Goal: Information Seeking & Learning: Learn about a topic

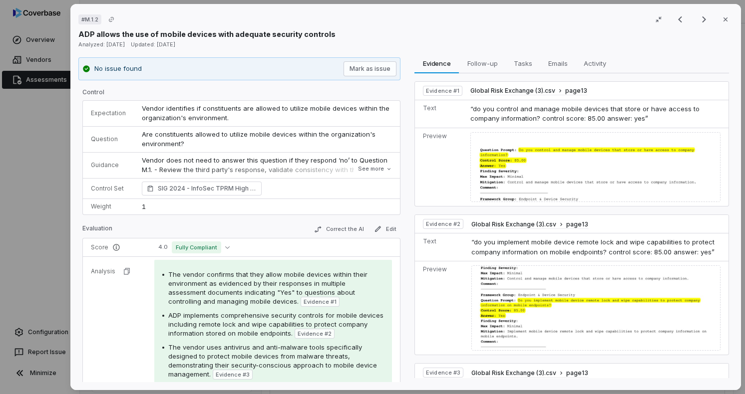
scroll to position [178, 0]
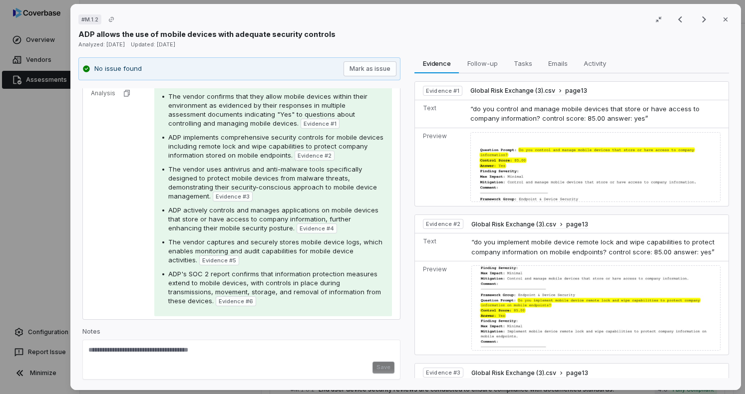
drag, startPoint x: 721, startPoint y: 18, endPoint x: 742, endPoint y: 36, distance: 27.6
click at [724, 18] on icon "button" at bounding box center [726, 19] width 4 height 4
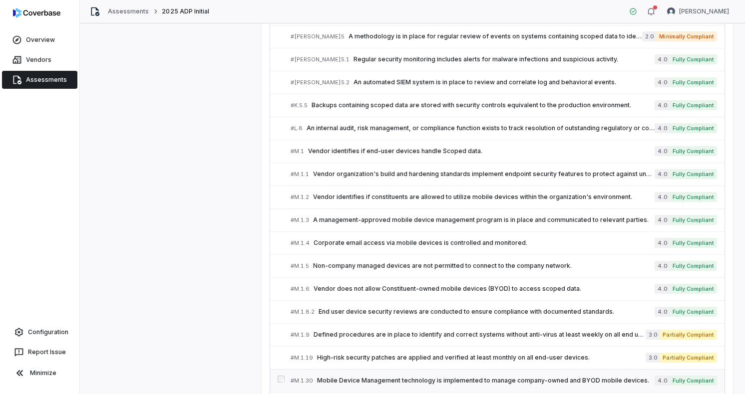
scroll to position [2092, 0]
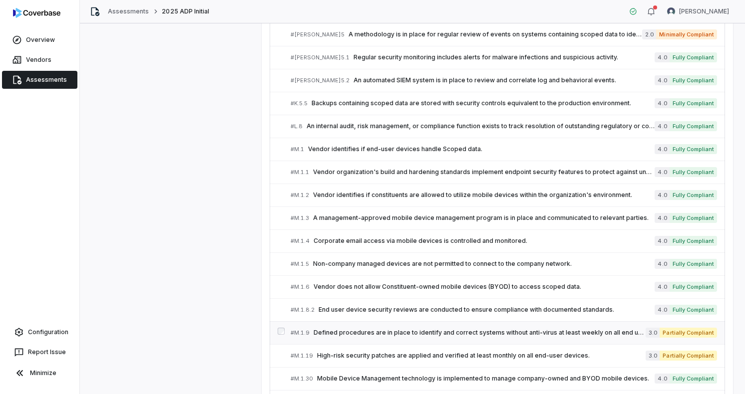
click at [327, 329] on span "Defined procedures are in place to identify and correct systems without anti-vi…" at bounding box center [480, 333] width 332 height 8
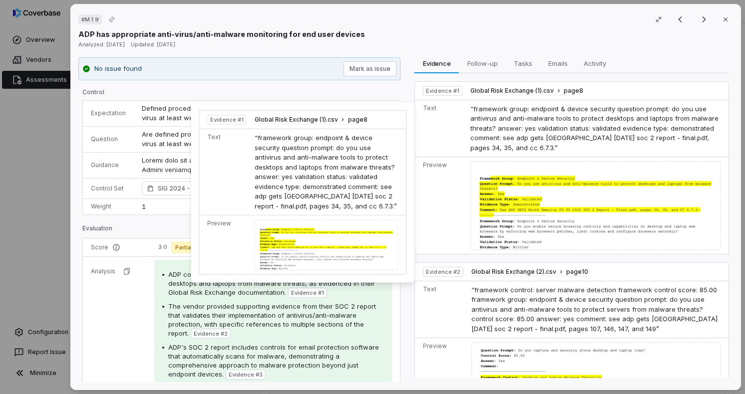
click at [299, 217] on td at bounding box center [329, 244] width 156 height 59
click at [297, 243] on div at bounding box center [327, 245] width 144 height 51
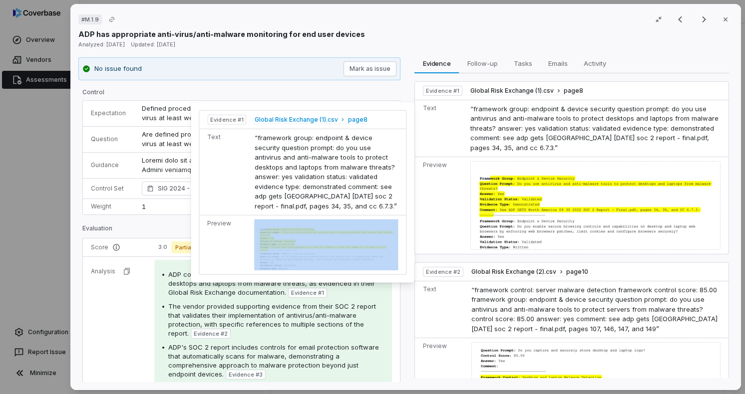
click at [300, 119] on span "Global Risk Exchange (1).csv" at bounding box center [296, 120] width 83 height 8
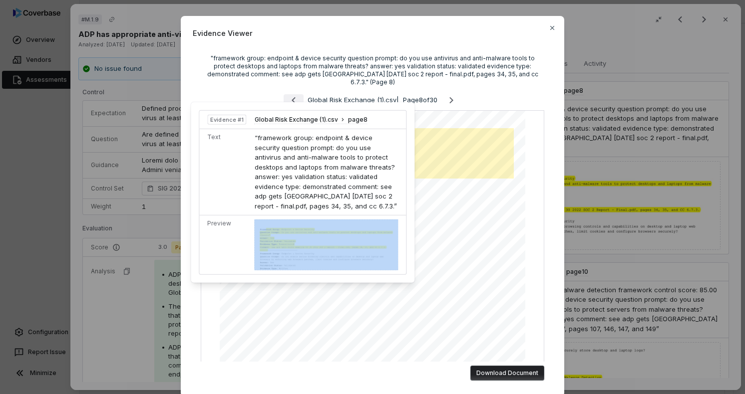
click at [288, 94] on icon "Previous page" at bounding box center [294, 100] width 12 height 12
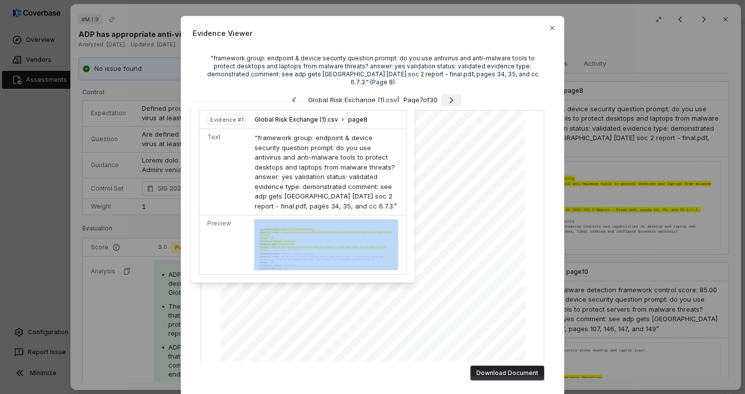
click at [451, 97] on icon "Next page" at bounding box center [451, 100] width 4 height 6
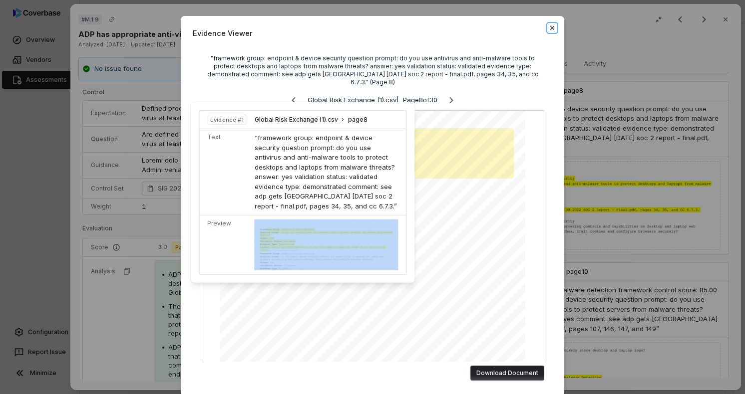
click at [553, 27] on icon "button" at bounding box center [552, 28] width 8 height 8
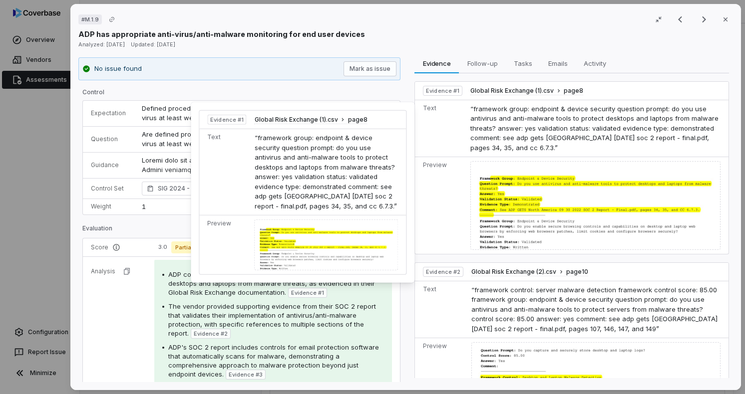
click at [580, 172] on div at bounding box center [595, 205] width 250 height 89
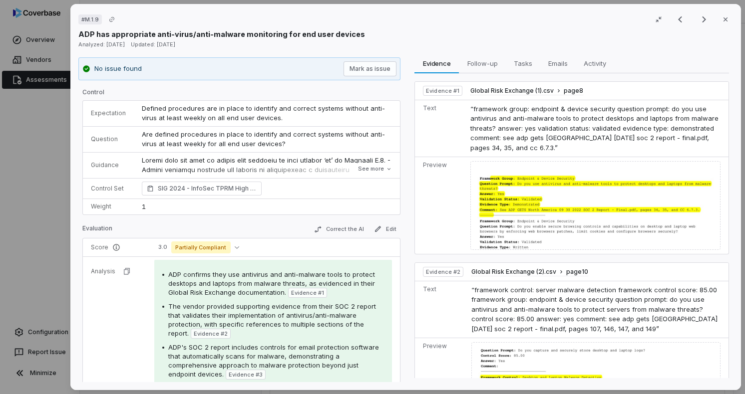
click at [533, 184] on div at bounding box center [595, 205] width 250 height 89
click at [519, 88] on span "Global Risk Exchange (1).csv" at bounding box center [511, 91] width 83 height 8
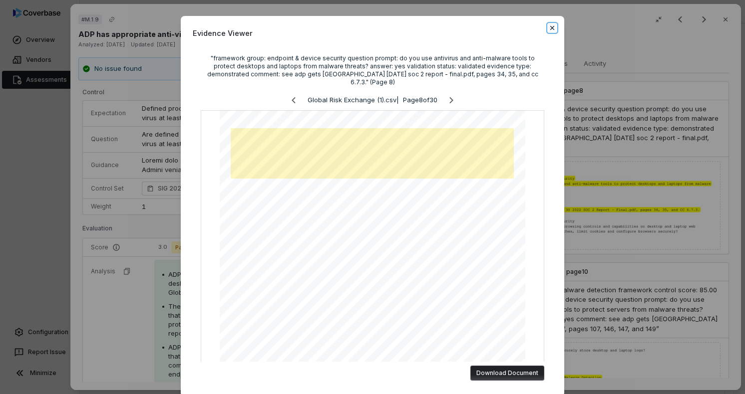
click at [550, 28] on icon "button" at bounding box center [552, 28] width 4 height 4
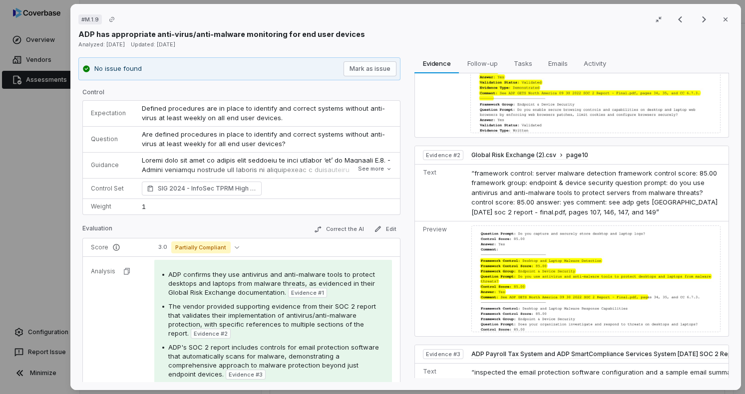
scroll to position [120, 0]
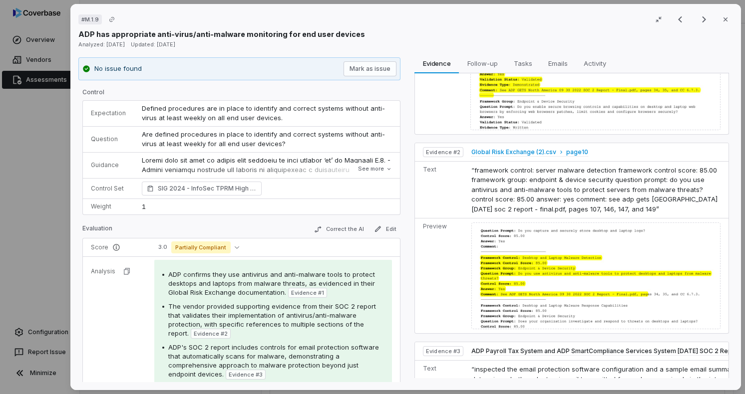
click at [529, 150] on span "Global Risk Exchange (2).csv" at bounding box center [513, 152] width 85 height 8
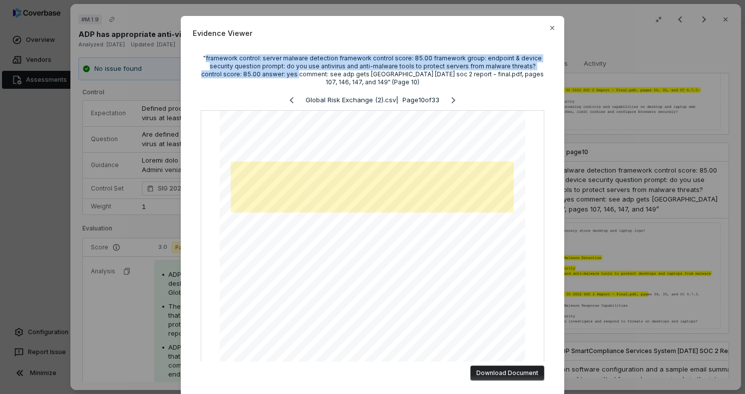
drag, startPoint x: 208, startPoint y: 58, endPoint x: 272, endPoint y: 74, distance: 66.0
click at [272, 74] on div ""framework control: server malware detection framework control score: 85.00 fra…" at bounding box center [373, 70] width 344 height 32
copy div "framework control: server malware detection framework control score: 85.00 fram…"
drag, startPoint x: 552, startPoint y: 27, endPoint x: 538, endPoint y: 38, distance: 17.8
click at [552, 27] on icon "button" at bounding box center [552, 28] width 8 height 8
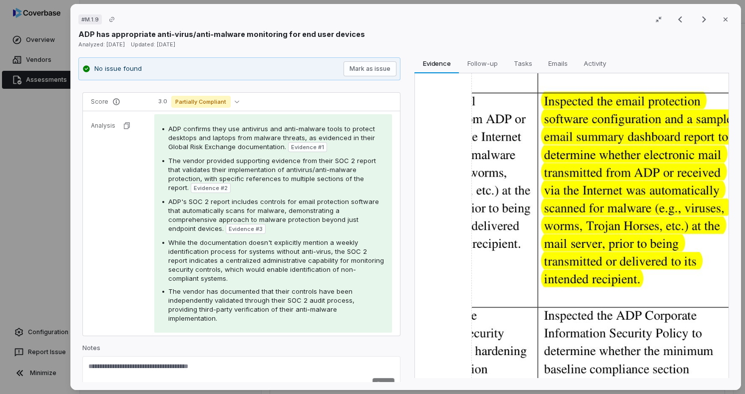
scroll to position [160, 0]
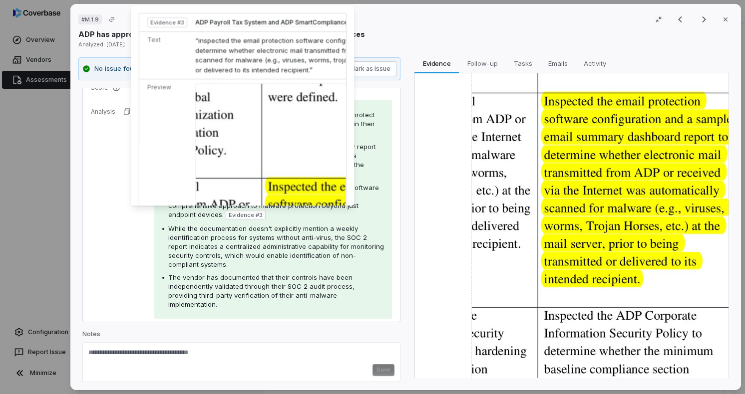
click at [286, 174] on img at bounding box center [363, 274] width 337 height 383
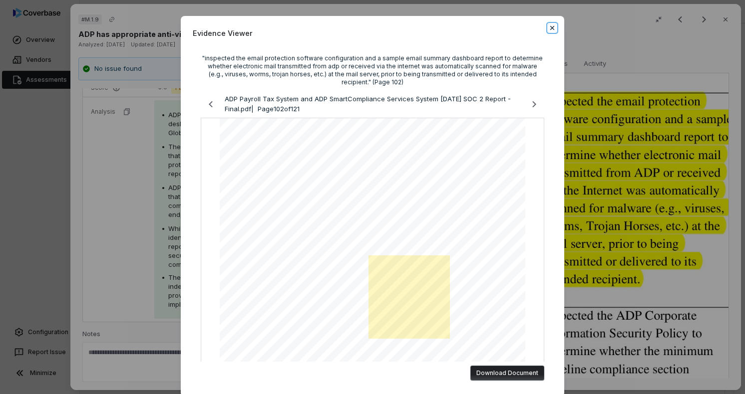
click at [549, 30] on icon "button" at bounding box center [552, 28] width 8 height 8
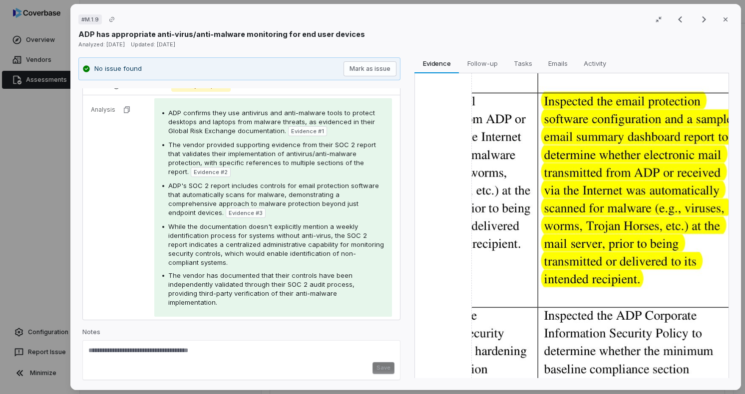
scroll to position [82, 0]
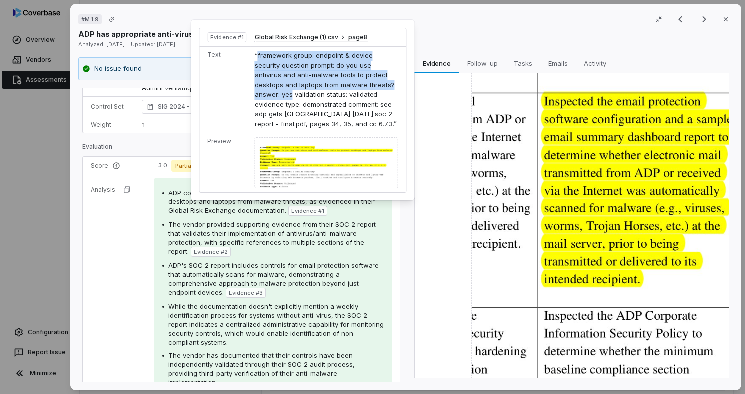
drag, startPoint x: 255, startPoint y: 55, endPoint x: 360, endPoint y: 85, distance: 108.4
click at [360, 85] on span "“framework group: endpoint & device security question prompt: do you use antivi…" at bounding box center [326, 89] width 142 height 76
copy span "framework group: endpoint & device security question prompt: do you use antivir…"
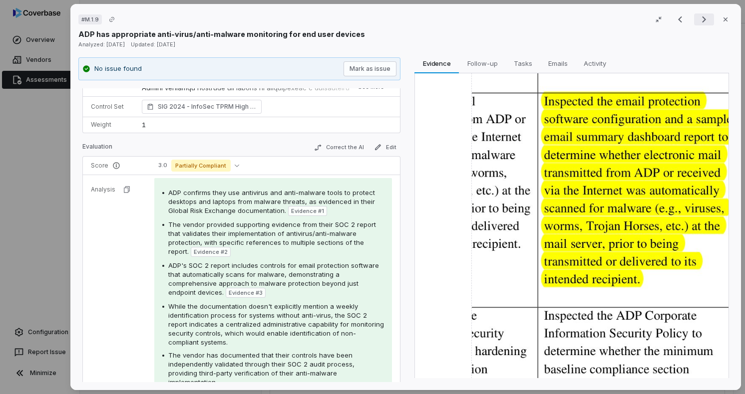
click at [702, 20] on icon "Next result" at bounding box center [704, 19] width 4 height 6
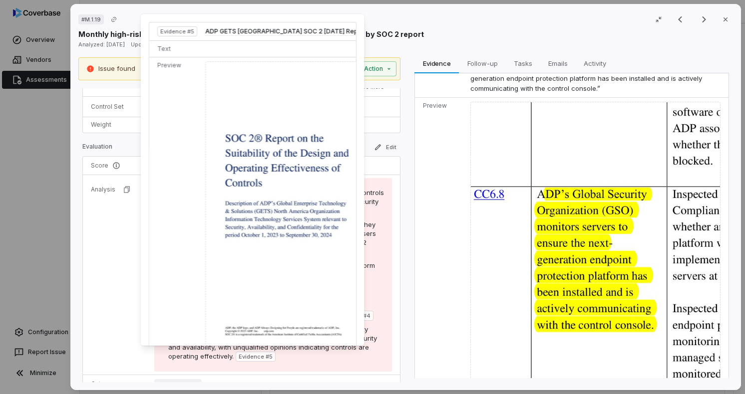
scroll to position [156, 0]
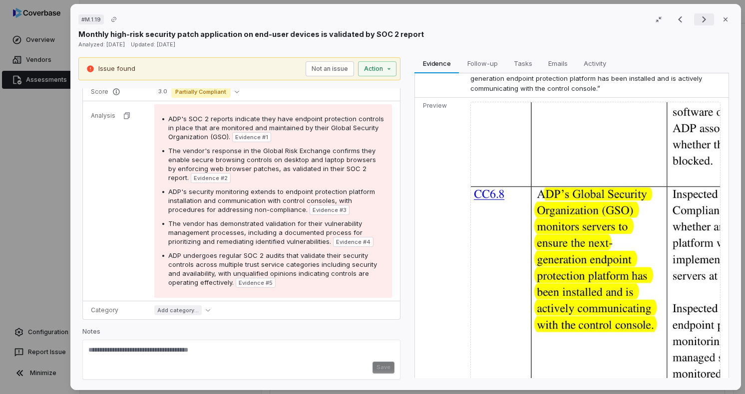
click at [698, 23] on icon "Next result" at bounding box center [704, 19] width 12 height 12
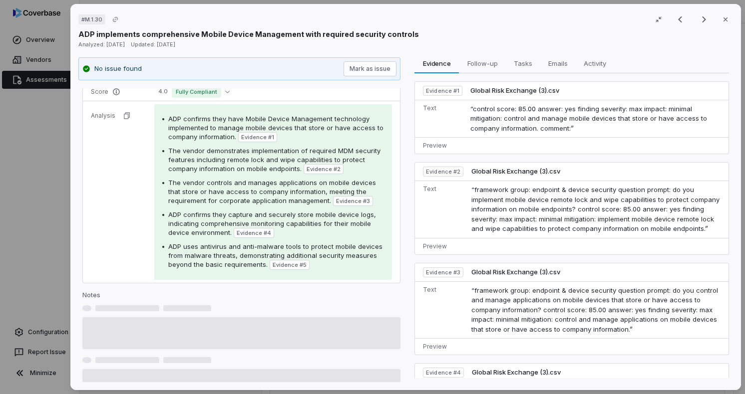
scroll to position [119, 0]
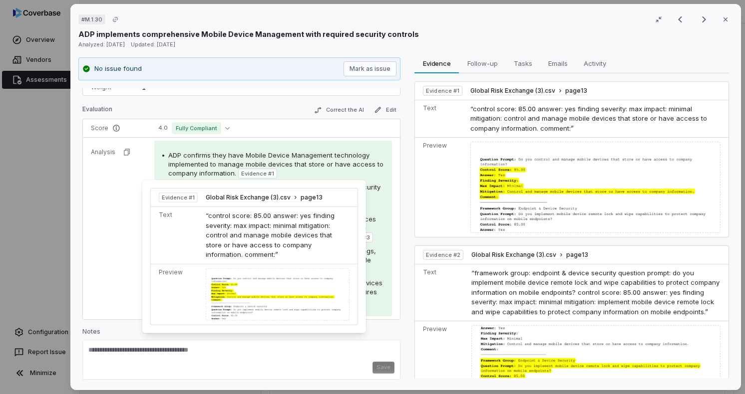
click at [237, 291] on div at bounding box center [278, 294] width 144 height 53
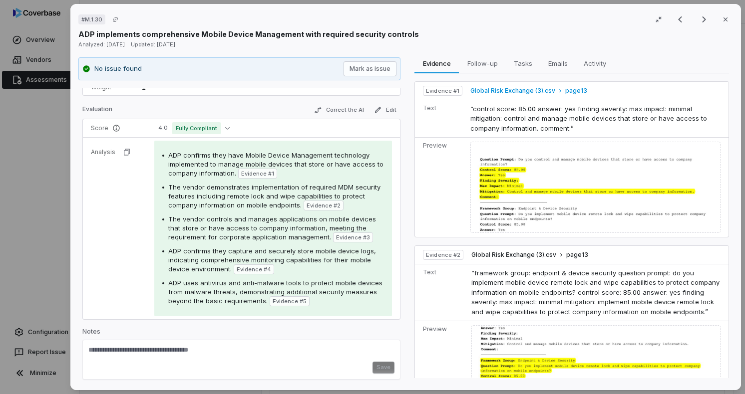
click at [524, 94] on span "Global Risk Exchange (3).csv" at bounding box center [512, 91] width 85 height 8
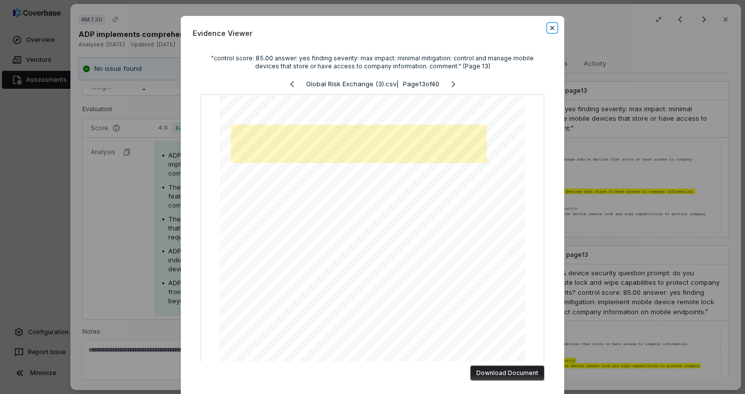
click at [548, 28] on icon "button" at bounding box center [552, 28] width 8 height 8
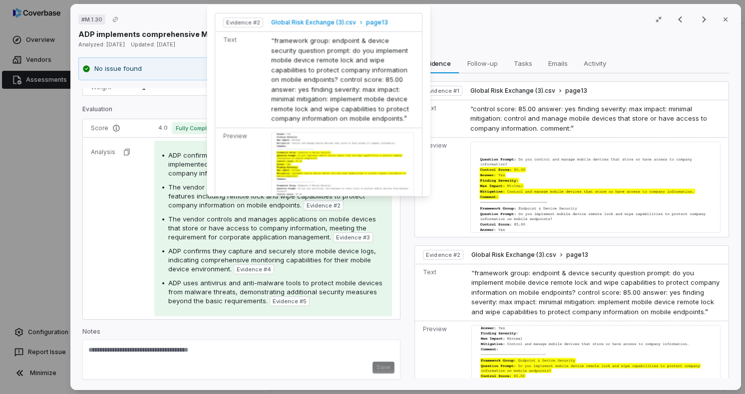
click at [320, 23] on span "Global Risk Exchange (3).csv" at bounding box center [314, 23] width 85 height 8
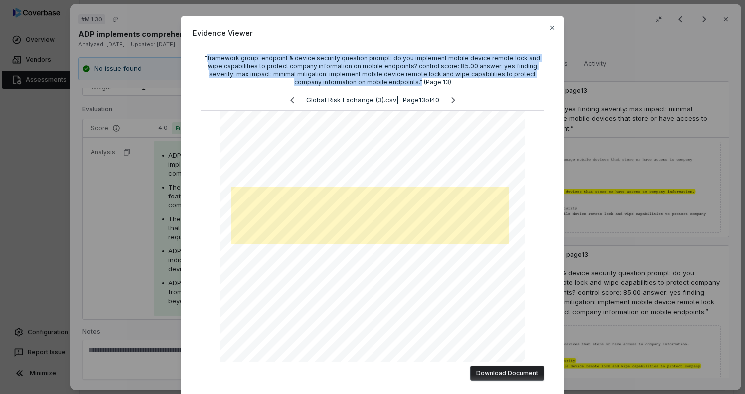
drag, startPoint x: 202, startPoint y: 58, endPoint x: 401, endPoint y: 82, distance: 200.2
click at [401, 82] on div ""framework group: endpoint & device security question prompt: do you implement …" at bounding box center [373, 70] width 344 height 32
copy div "framework group: endpoint & device security question prompt: do you implement m…"
click at [347, 57] on div ""framework group: endpoint & device security question prompt: do you implement …" at bounding box center [373, 70] width 344 height 32
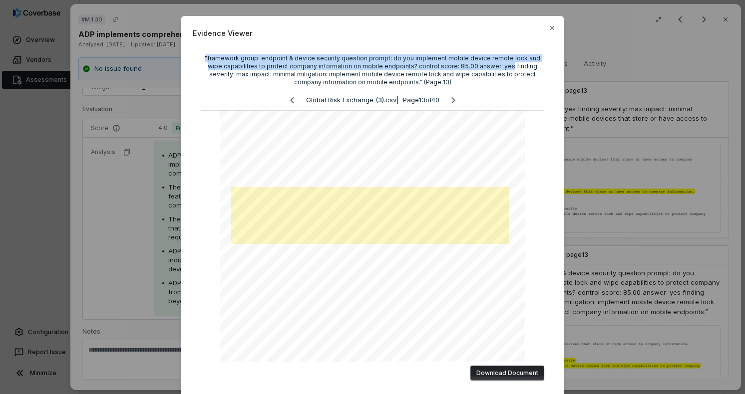
drag, startPoint x: 484, startPoint y: 64, endPoint x: 199, endPoint y: 50, distance: 285.5
click at [199, 50] on div ""framework group: endpoint & device security question prompt: do you implement …" at bounding box center [373, 204] width 360 height 316
copy div ""framework group: endpoint & device security question prompt: do you implement …"
click at [549, 29] on icon "button" at bounding box center [552, 28] width 8 height 8
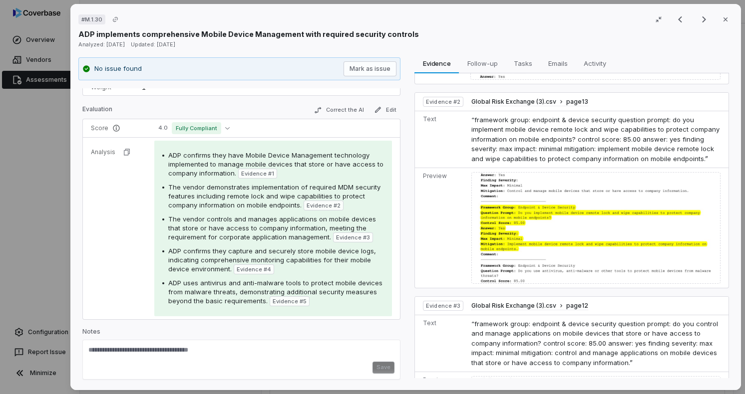
scroll to position [160, 0]
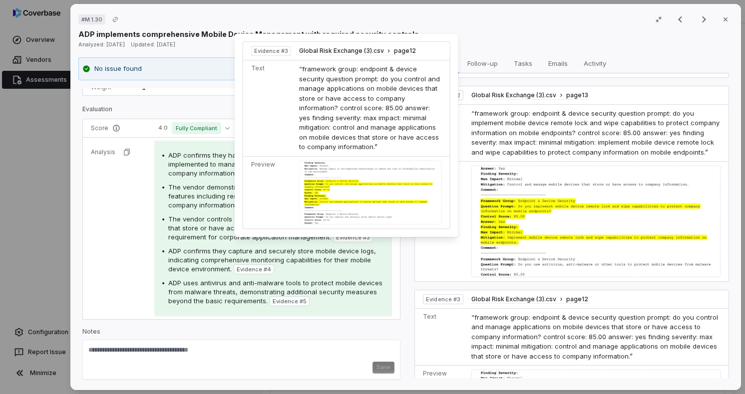
click at [347, 178] on div at bounding box center [370, 193] width 143 height 64
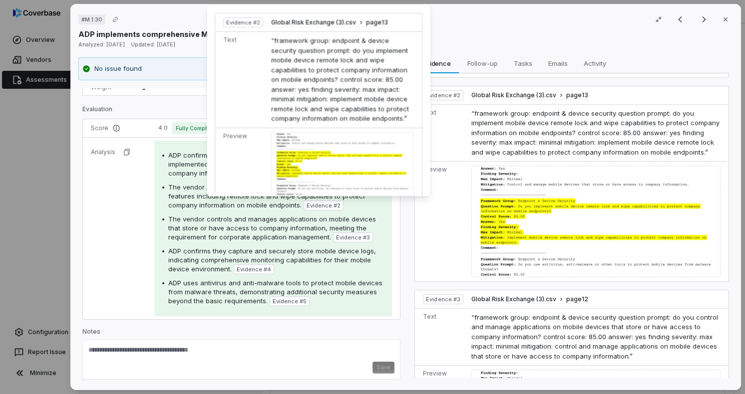
click at [298, 65] on td "“framework group: endpoint & device security question prompt: do you implement …" at bounding box center [345, 80] width 155 height 96
click at [300, 160] on div at bounding box center [343, 164] width 143 height 64
click at [306, 23] on span "Global Risk Exchange (3).csv" at bounding box center [314, 23] width 85 height 8
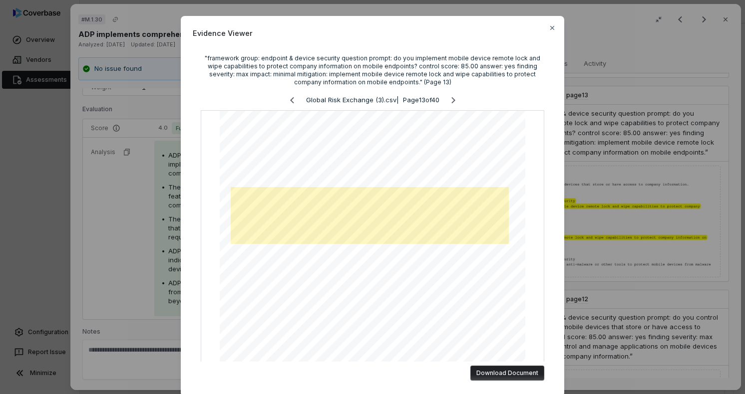
drag, startPoint x: 630, startPoint y: 141, endPoint x: 651, endPoint y: 92, distance: 53.7
click at [630, 141] on div "Evidence Viewer "framework group: endpoint & device security question prompt: d…" at bounding box center [372, 197] width 745 height 394
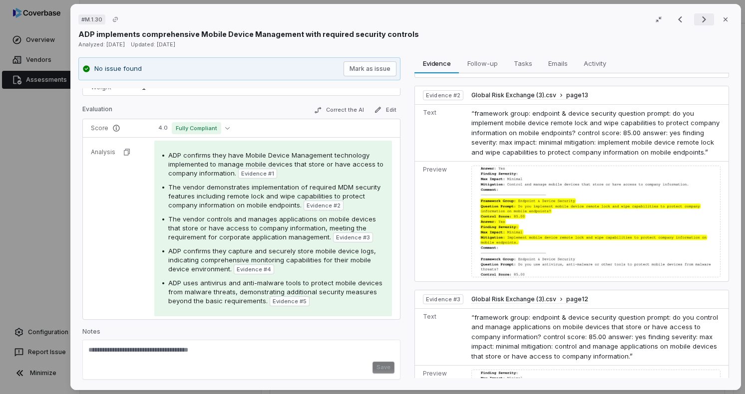
click at [702, 22] on icon "Next result" at bounding box center [704, 19] width 12 height 12
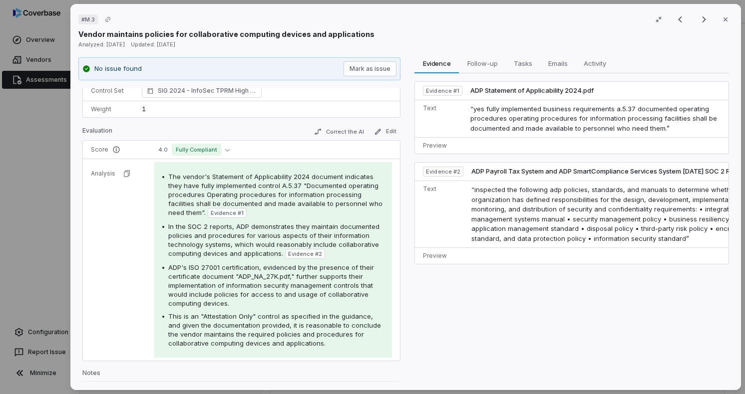
scroll to position [149, 0]
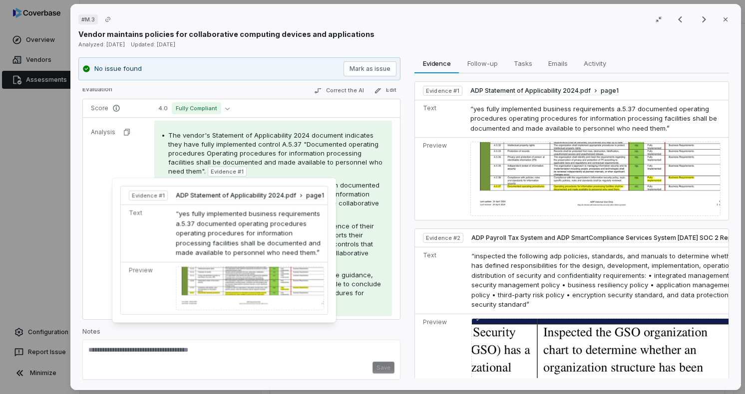
click at [239, 283] on img at bounding box center [250, 288] width 148 height 44
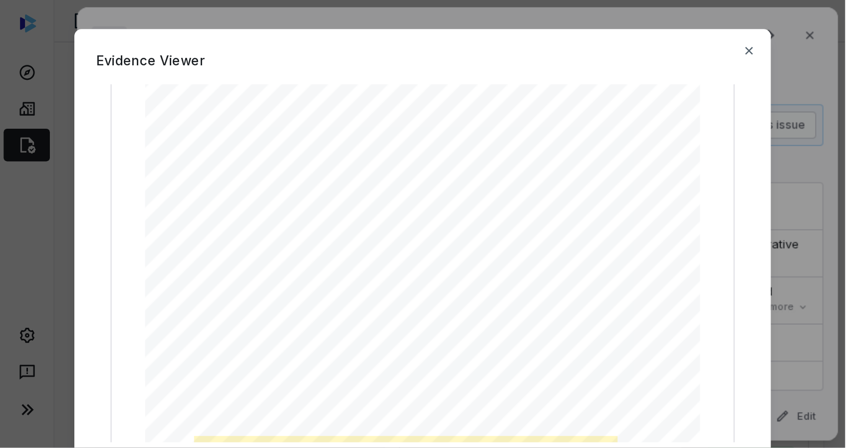
scroll to position [255, 0]
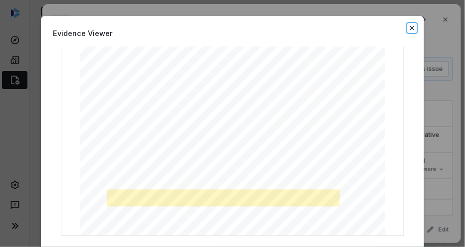
click at [409, 28] on icon "button" at bounding box center [412, 28] width 8 height 8
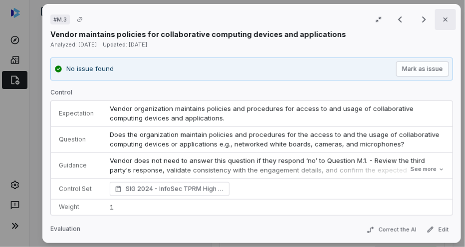
click at [444, 18] on icon "button" at bounding box center [446, 19] width 4 height 4
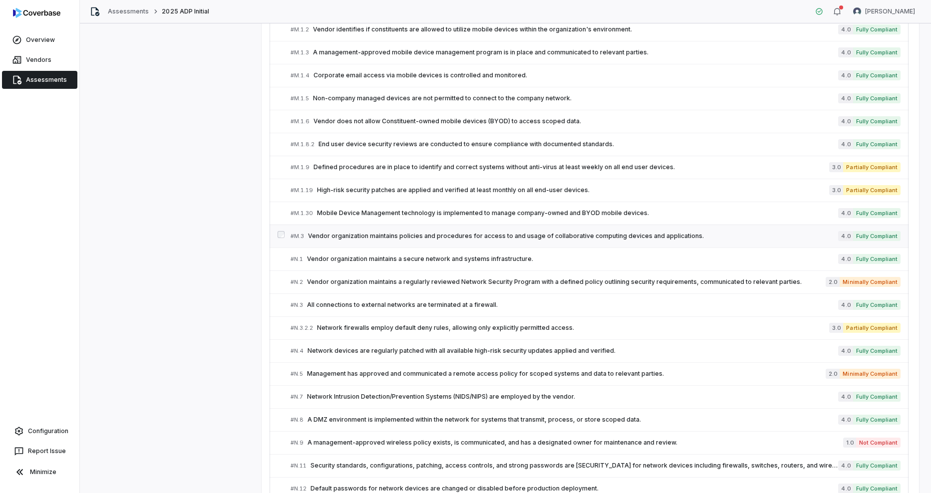
scroll to position [2268, 0]
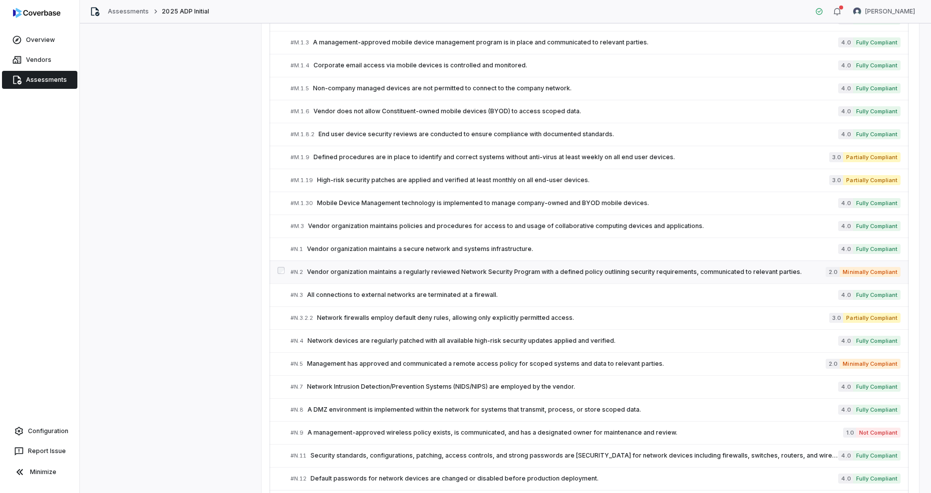
click at [349, 278] on link "# N.2 Vendor organization maintains a regularly reviewed Network Security Progr…" at bounding box center [596, 272] width 610 height 22
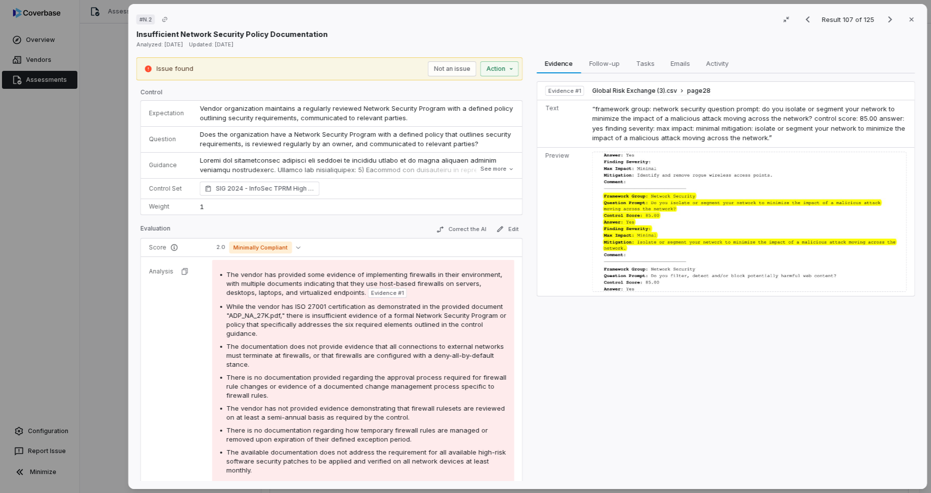
click at [649, 210] on div at bounding box center [749, 222] width 315 height 140
click at [639, 91] on span "Global Risk Exchange (3).csv" at bounding box center [634, 91] width 85 height 8
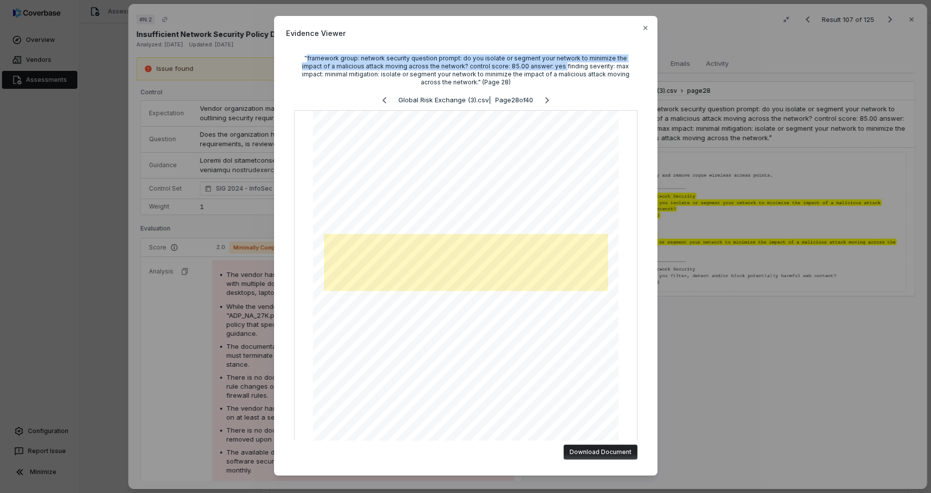
drag, startPoint x: 297, startPoint y: 57, endPoint x: 538, endPoint y: 66, distance: 241.9
click at [538, 66] on div ""framework group: network security question prompt: do you isolate or segment y…" at bounding box center [466, 70] width 344 height 32
copy div "framework group: network security question prompt: do you isolate or segment yo…"
